Goal: Navigation & Orientation: Go to known website

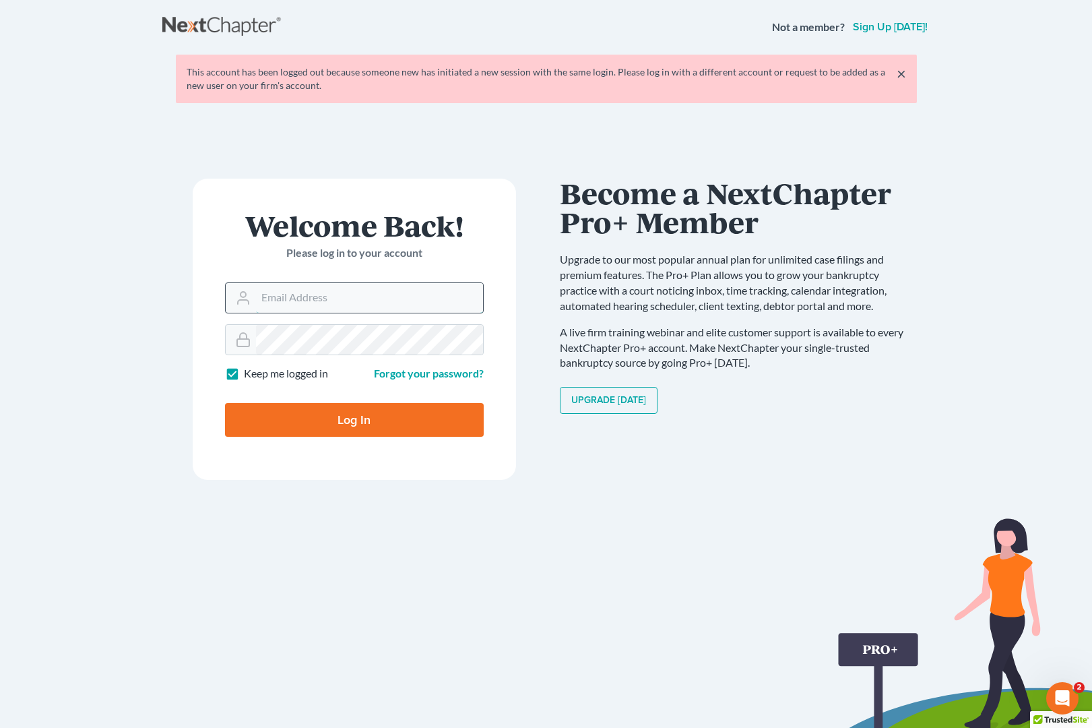
click at [330, 297] on input "Email Address" at bounding box center [369, 298] width 227 height 30
type input "[EMAIL_ADDRESS][DOMAIN_NAME]"
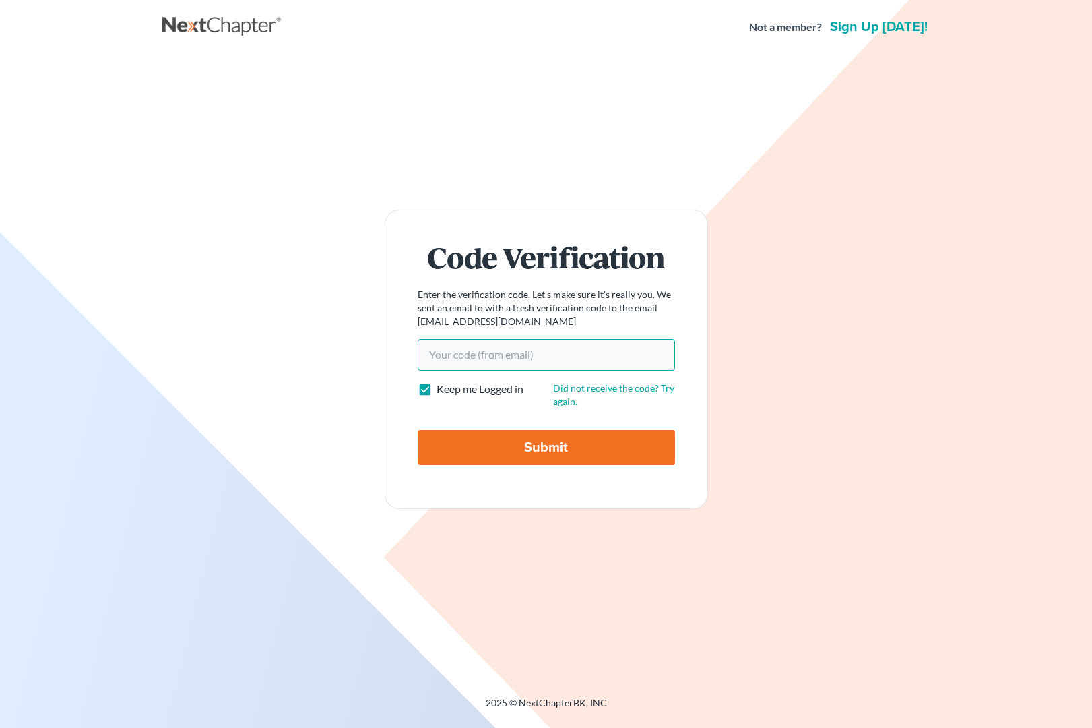
click at [517, 362] on input "Your code(from email)" at bounding box center [546, 354] width 257 height 31
type input "158e58"
click at [571, 446] on input "Submit" at bounding box center [546, 447] width 257 height 35
type input "Thinking..."
